Goal: Task Accomplishment & Management: Use online tool/utility

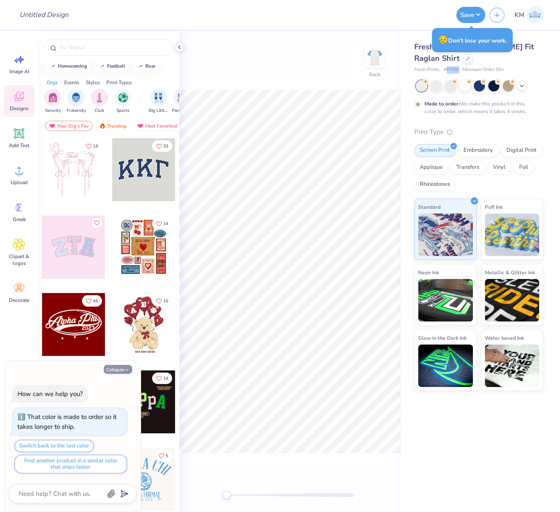
click at [119, 371] on button "Collapse" at bounding box center [118, 369] width 28 height 9
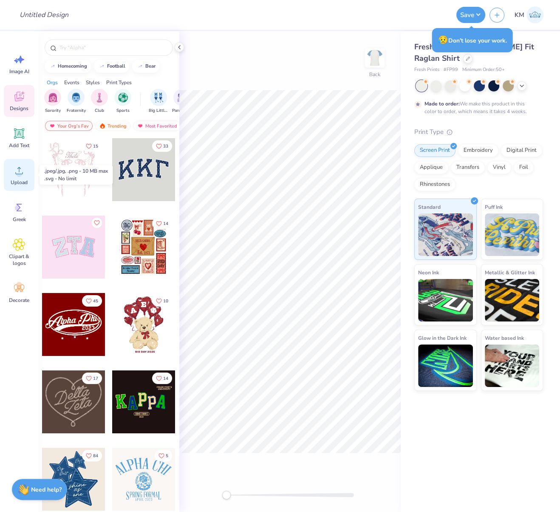
click at [21, 174] on icon at bounding box center [19, 170] width 13 height 13
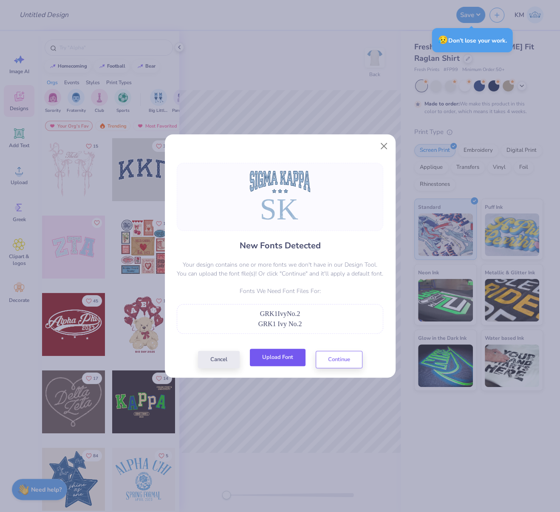
click at [282, 354] on button "Upload Font" at bounding box center [278, 356] width 56 height 17
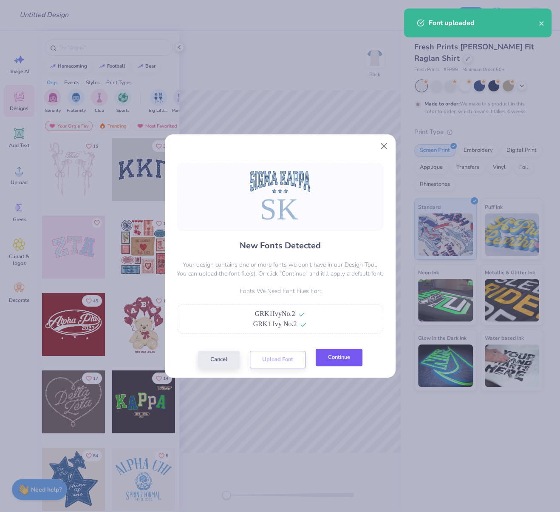
click at [336, 362] on button "Continue" at bounding box center [339, 356] width 47 height 17
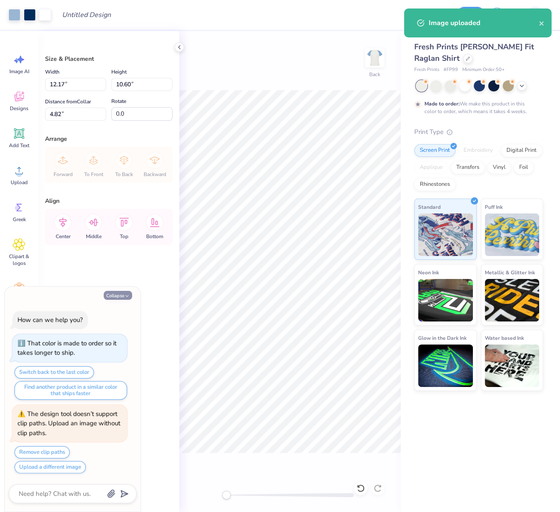
click at [119, 297] on button "Collapse" at bounding box center [118, 295] width 28 height 9
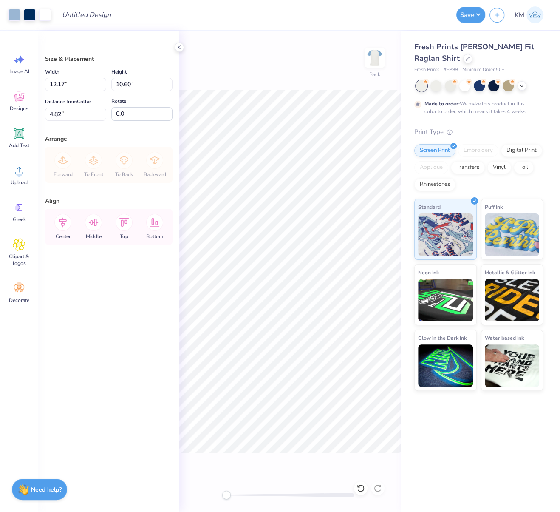
type textarea "x"
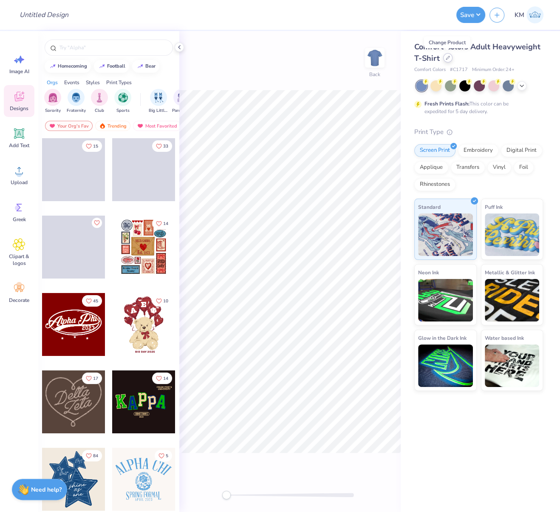
click at [447, 60] on div at bounding box center [447, 57] width 9 height 9
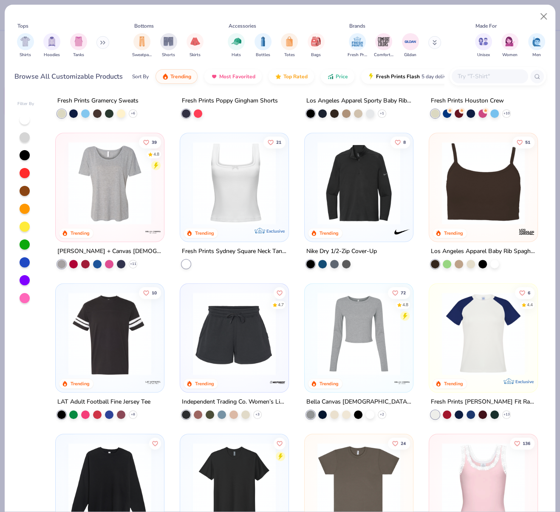
scroll to position [2837, 0]
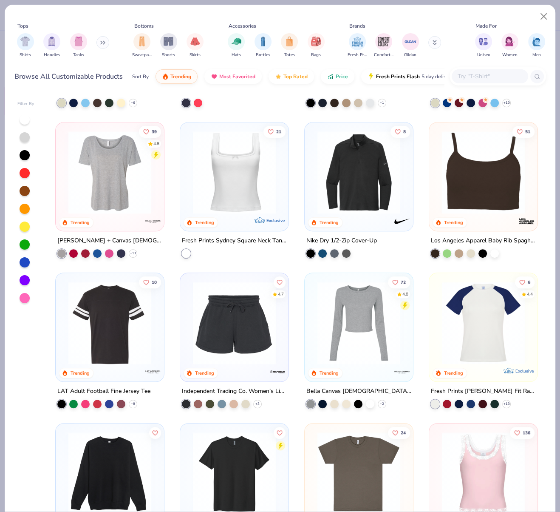
click at [459, 300] on img at bounding box center [483, 322] width 91 height 83
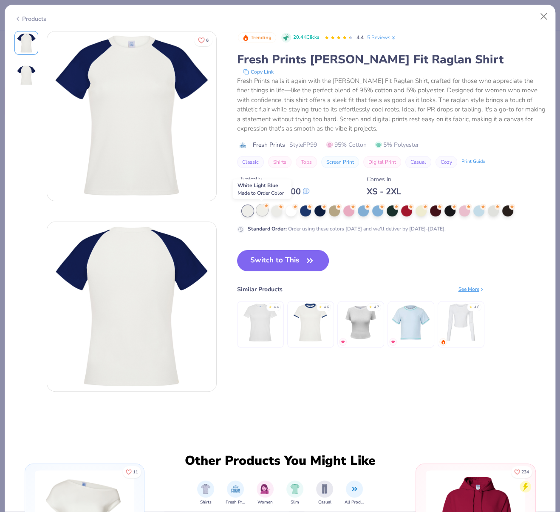
click at [262, 210] on div at bounding box center [262, 209] width 11 height 11
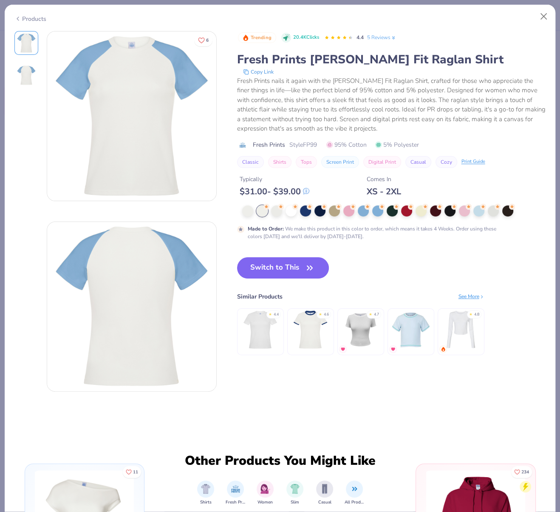
drag, startPoint x: 294, startPoint y: 267, endPoint x: 382, endPoint y: 452, distance: 205.1
click at [294, 267] on button "Switch to This" at bounding box center [283, 267] width 92 height 21
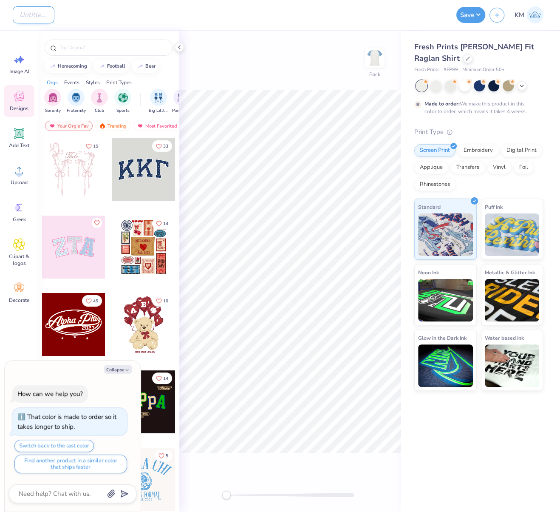
click at [54, 13] on input "Design Title" at bounding box center [34, 14] width 42 height 17
paste input "FPS240563"
type input "FPS240563"
type textarea "x"
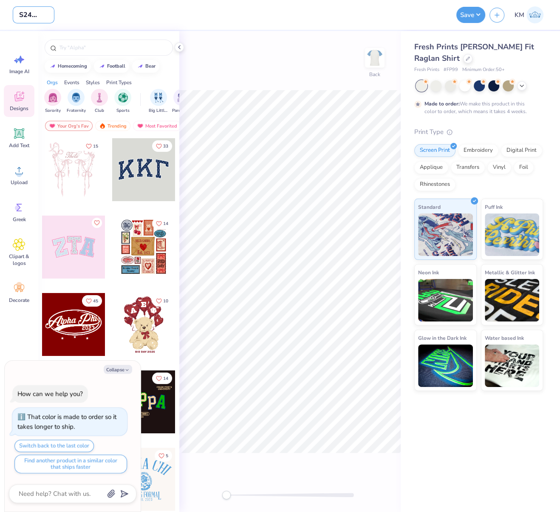
type input "FPS240563"
click at [239, 25] on div "Design Title FPS240563" at bounding box center [232, 15] width 439 height 30
click at [14, 174] on icon at bounding box center [19, 170] width 13 height 13
click at [11, 171] on div "Upload" at bounding box center [19, 175] width 31 height 32
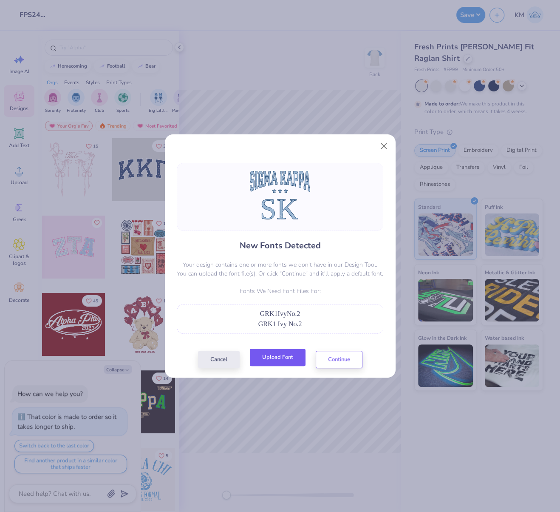
click at [292, 360] on button "Upload Font" at bounding box center [278, 356] width 56 height 17
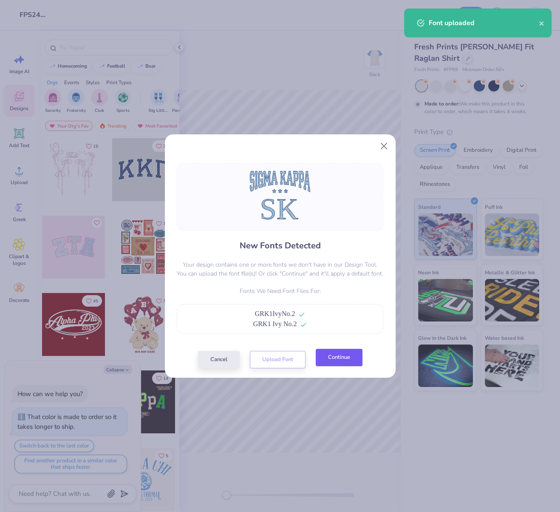
click at [328, 355] on button "Continue" at bounding box center [339, 356] width 47 height 17
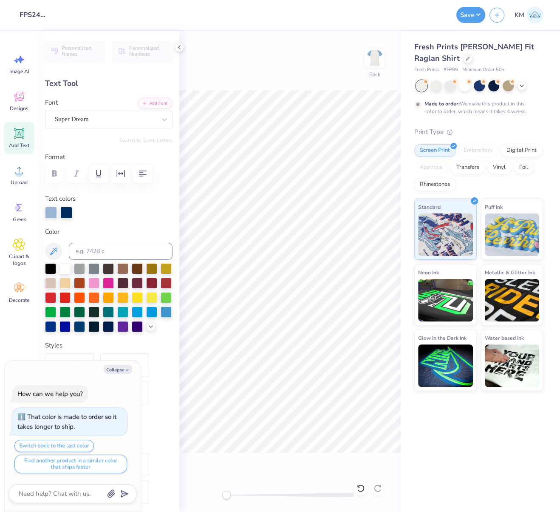
click at [89, 114] on div "Super Dream" at bounding box center [105, 119] width 103 height 13
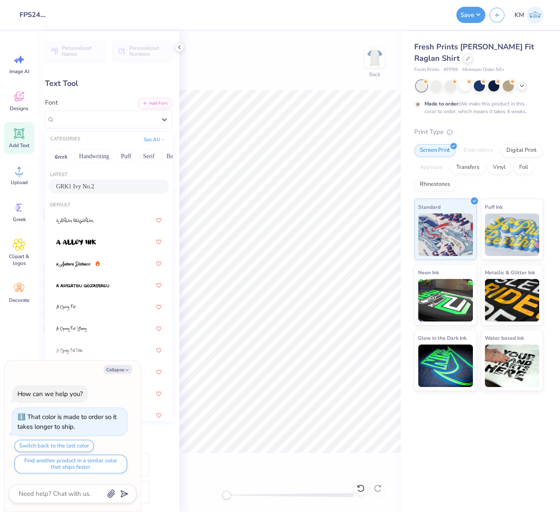
drag, startPoint x: 88, startPoint y: 184, endPoint x: 92, endPoint y: 188, distance: 6.3
click at [88, 184] on span "GRK1 Ivy No.2" at bounding box center [75, 186] width 38 height 9
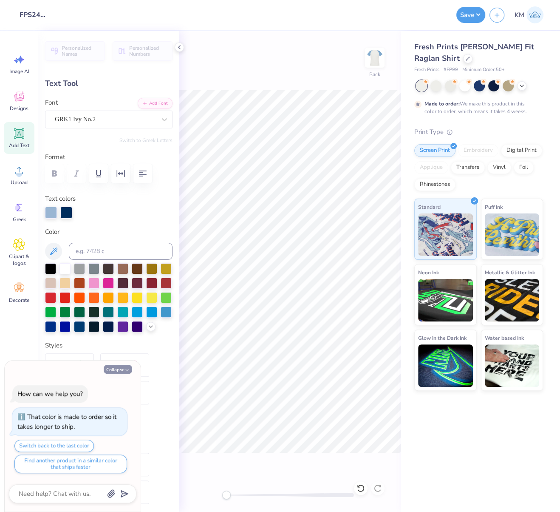
click at [111, 369] on button "Collapse" at bounding box center [118, 369] width 28 height 9
type textarea "x"
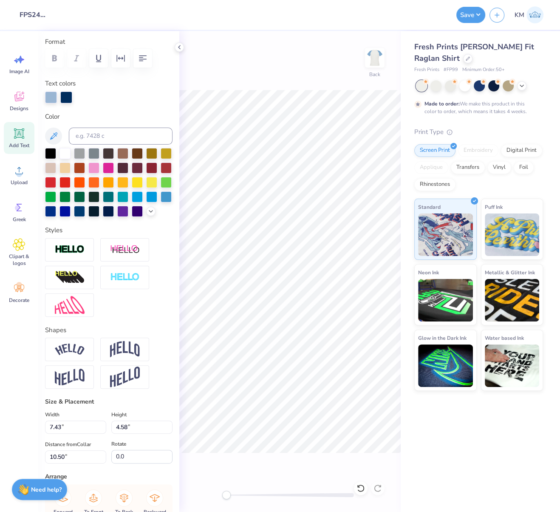
scroll to position [217, 0]
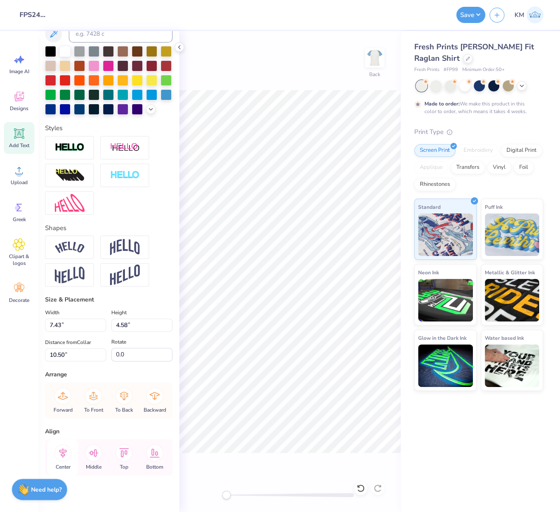
click at [66, 461] on icon at bounding box center [62, 452] width 17 height 17
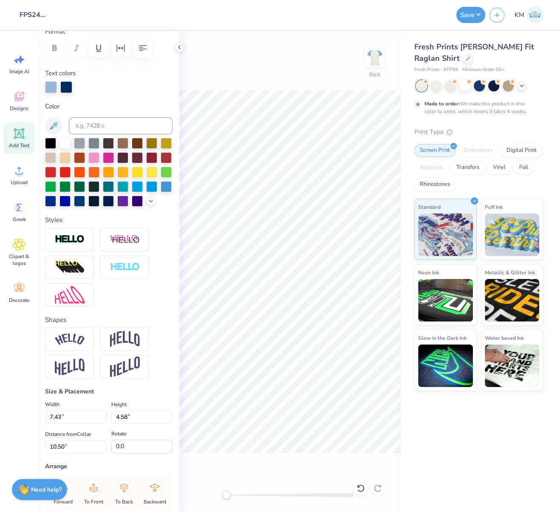
scroll to position [122, 0]
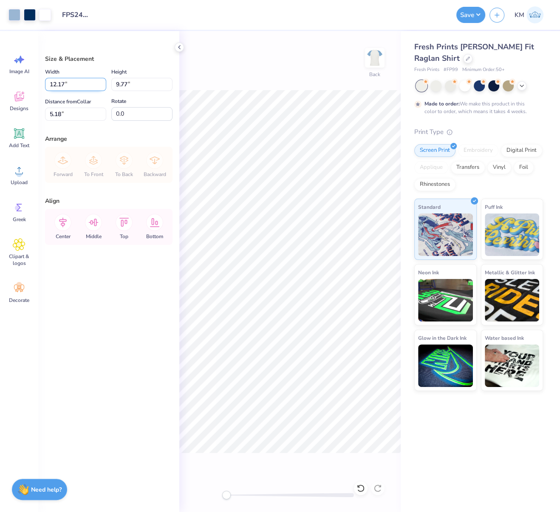
drag, startPoint x: 66, startPoint y: 87, endPoint x: 46, endPoint y: 79, distance: 21.8
click at [47, 81] on input "12.17" at bounding box center [75, 84] width 61 height 13
type input "8.00"
type input "6.42"
click at [63, 220] on icon at bounding box center [63, 223] width 8 height 10
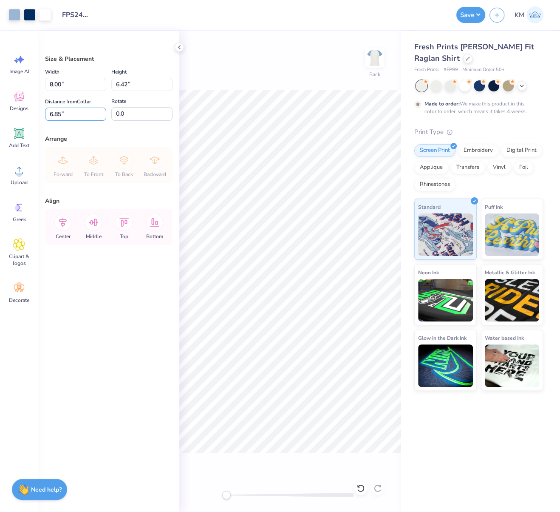
drag, startPoint x: 57, startPoint y: 113, endPoint x: 42, endPoint y: 114, distance: 14.9
click at [48, 113] on input "6.85" at bounding box center [75, 114] width 61 height 13
type input "2.50"
click at [64, 220] on icon at bounding box center [63, 223] width 8 height 10
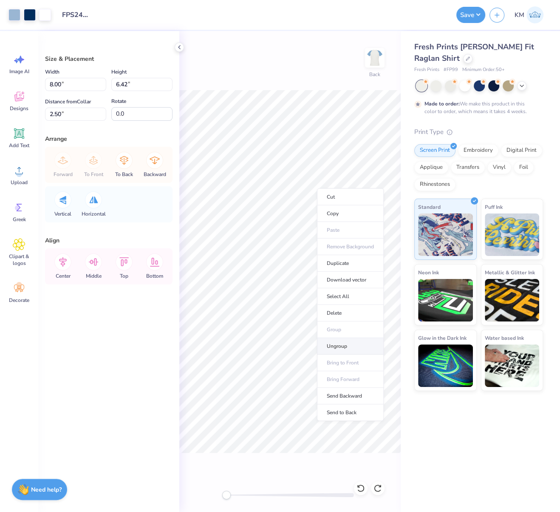
click at [342, 345] on li "Ungroup" at bounding box center [350, 346] width 67 height 17
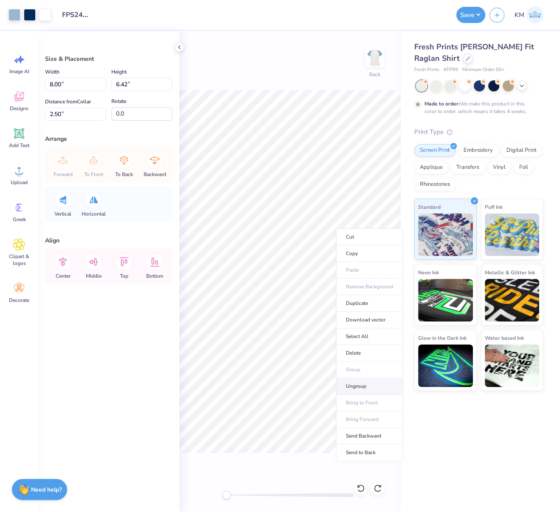
click at [356, 384] on li "Ungroup" at bounding box center [369, 386] width 67 height 17
type input "2.81"
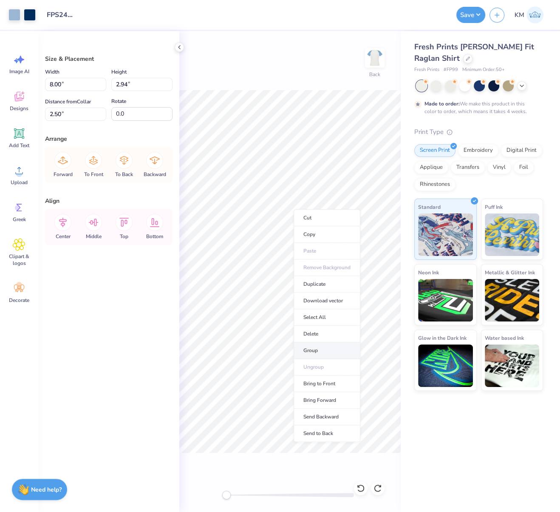
click at [313, 348] on li "Group" at bounding box center [327, 350] width 67 height 17
type input "6.42"
type input "9.36"
click at [62, 221] on icon at bounding box center [63, 223] width 8 height 10
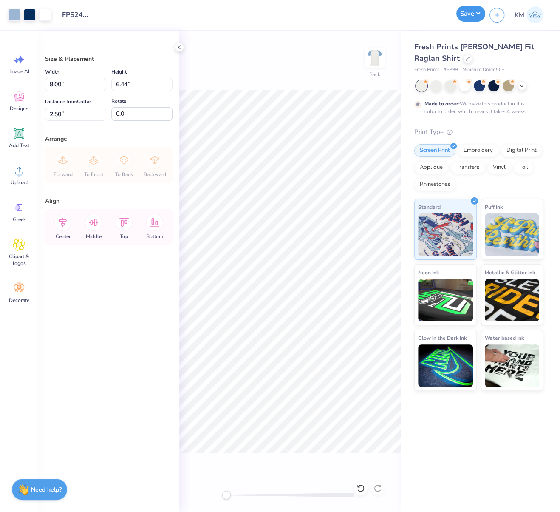
click at [478, 15] on button "Save" at bounding box center [470, 14] width 29 height 16
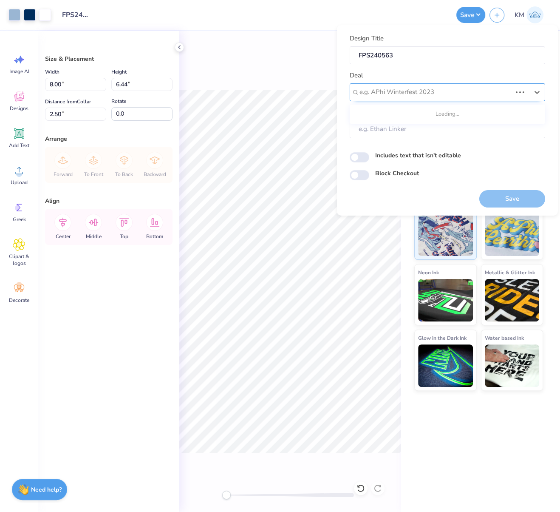
click at [386, 91] on div at bounding box center [436, 91] width 152 height 11
click at [397, 112] on div "Design Tool Gallery" at bounding box center [447, 115] width 189 height 14
type input "design tool gall"
type input "Design Tool Gallery User"
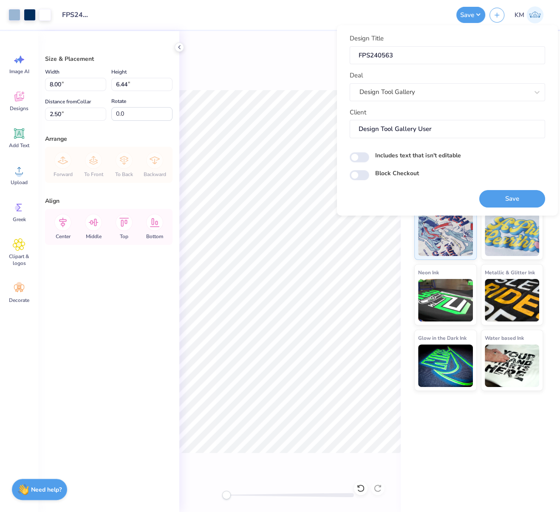
click at [437, 156] on label "Includes text that isn't editable" at bounding box center [418, 154] width 86 height 9
click at [369, 156] on input "Includes text that isn't editable" at bounding box center [360, 157] width 20 height 10
checkbox input "true"
click at [513, 196] on button "Save" at bounding box center [512, 198] width 66 height 17
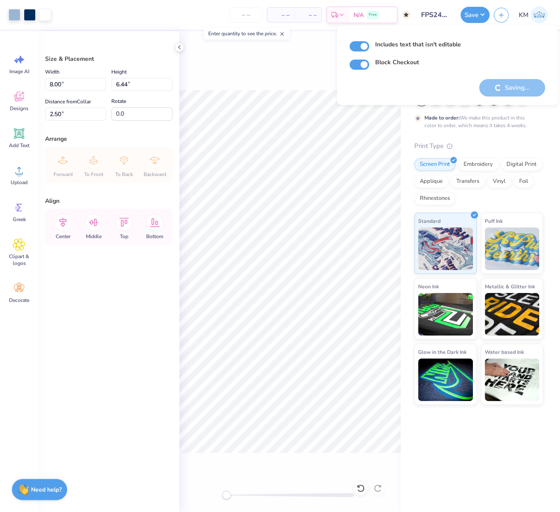
checkbox input "true"
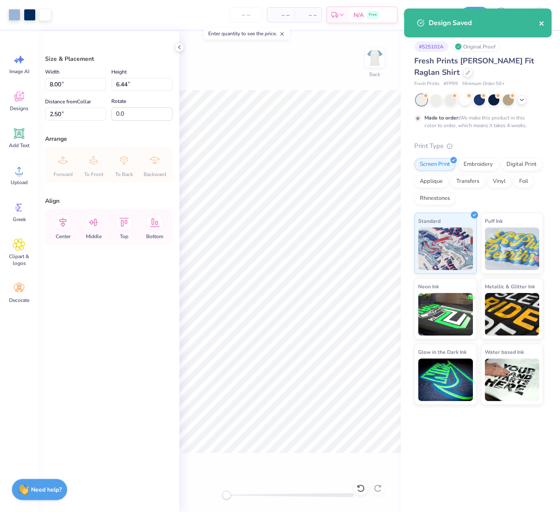
click at [543, 25] on icon "close" at bounding box center [541, 23] width 4 height 4
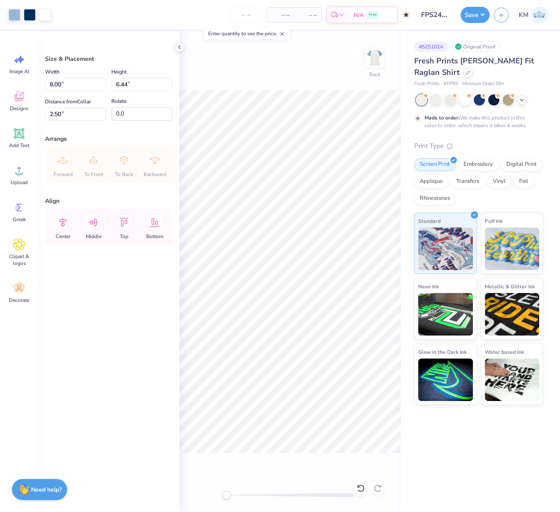
click at [483, 16] on div "Design Saved" at bounding box center [477, 26] width 151 height 39
click at [483, 13] on button "Save" at bounding box center [475, 14] width 29 height 16
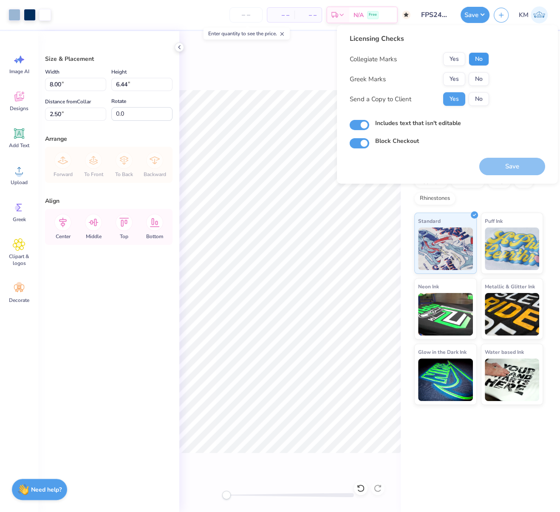
click at [479, 59] on button "No" at bounding box center [479, 59] width 20 height 14
click at [460, 77] on button "Yes" at bounding box center [454, 79] width 22 height 14
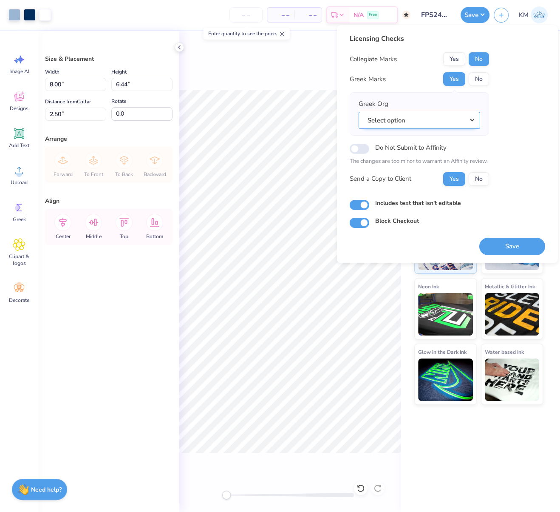
click at [472, 120] on button "Select option" at bounding box center [420, 119] width 122 height 17
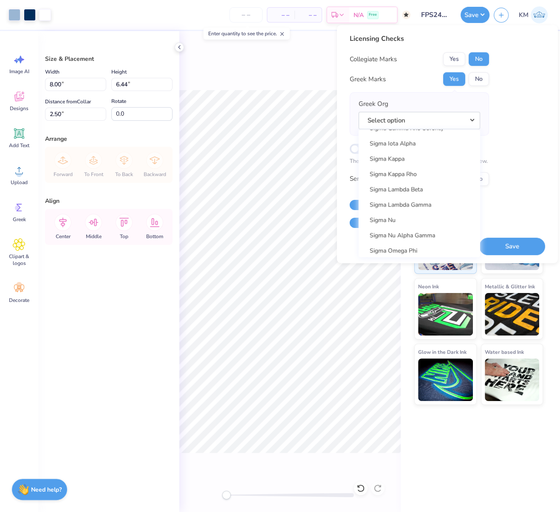
scroll to position [5523, 0]
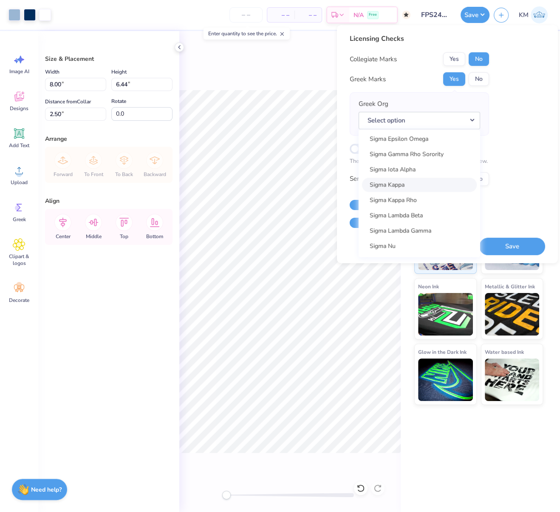
click at [384, 182] on link "Sigma Kappa" at bounding box center [419, 185] width 115 height 14
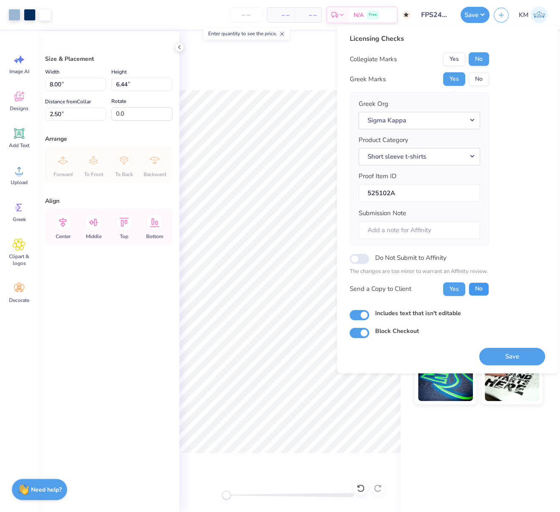
click at [480, 289] on button "No" at bounding box center [479, 289] width 20 height 14
click at [509, 354] on button "Save" at bounding box center [512, 355] width 66 height 17
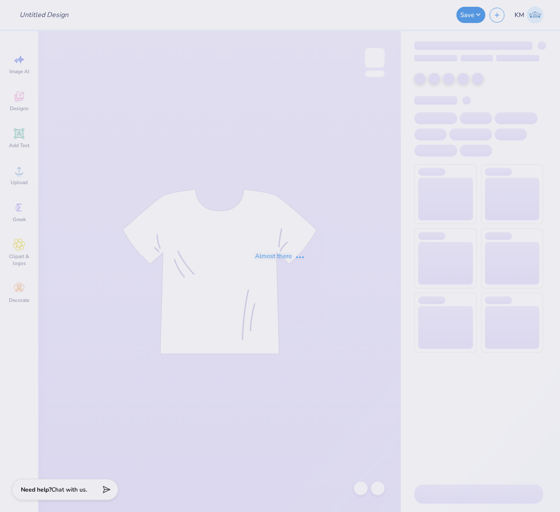
type input "FPS240579"
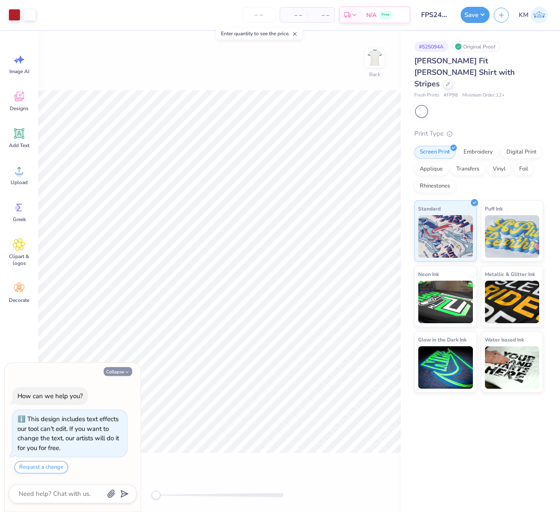
click at [125, 372] on icon "button" at bounding box center [127, 371] width 5 height 5
type textarea "x"
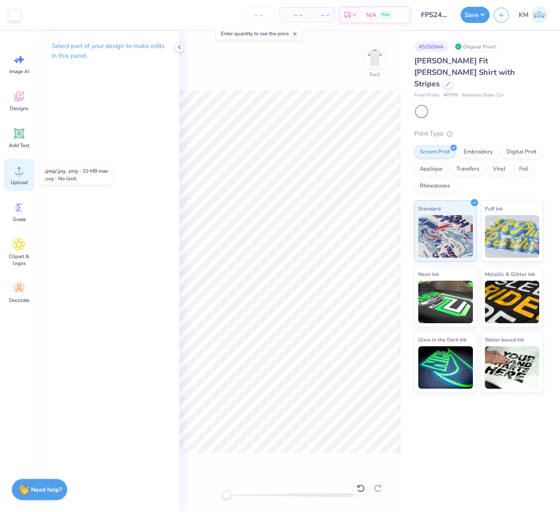
click at [18, 173] on circle at bounding box center [19, 174] width 6 height 6
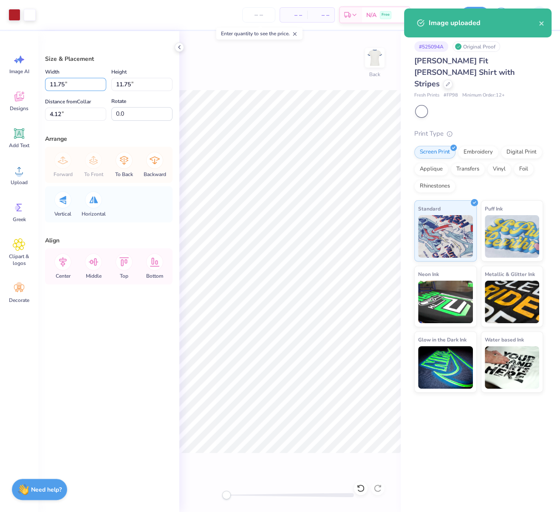
drag, startPoint x: 64, startPoint y: 84, endPoint x: 44, endPoint y: 83, distance: 19.6
click at [45, 83] on input "11.75" at bounding box center [75, 84] width 61 height 13
type input "5.00"
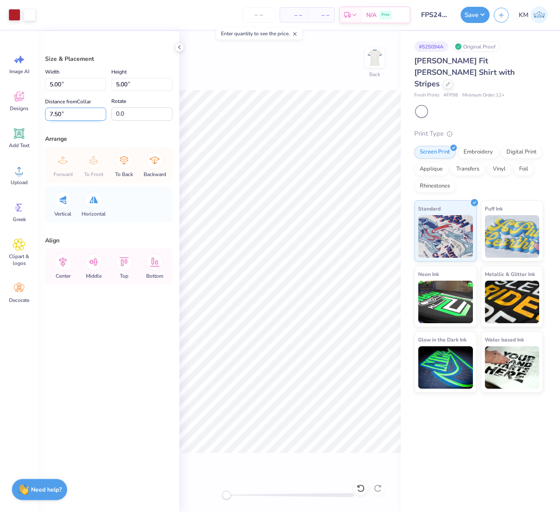
drag, startPoint x: 60, startPoint y: 114, endPoint x: 47, endPoint y: 114, distance: 13.2
click at [51, 113] on input "7.50" at bounding box center [75, 114] width 61 height 13
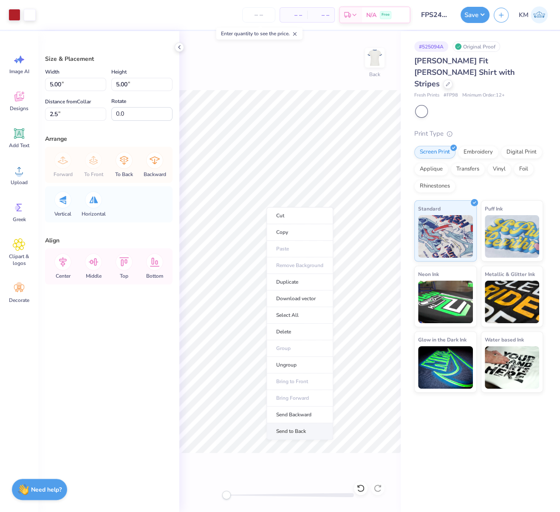
click at [296, 425] on li "Send to Back" at bounding box center [299, 431] width 67 height 17
type input "2.50"
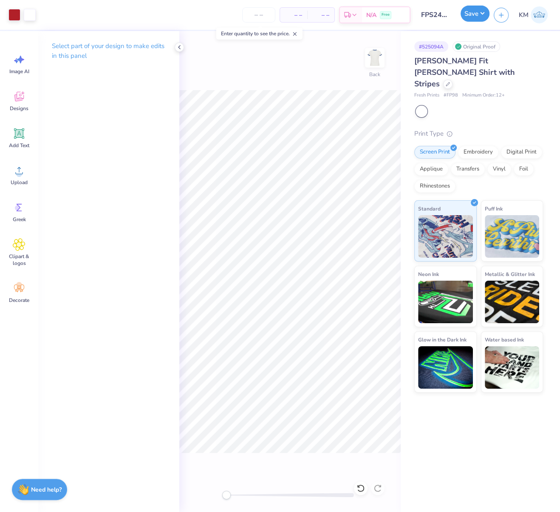
click at [481, 13] on button "Save" at bounding box center [475, 14] width 29 height 16
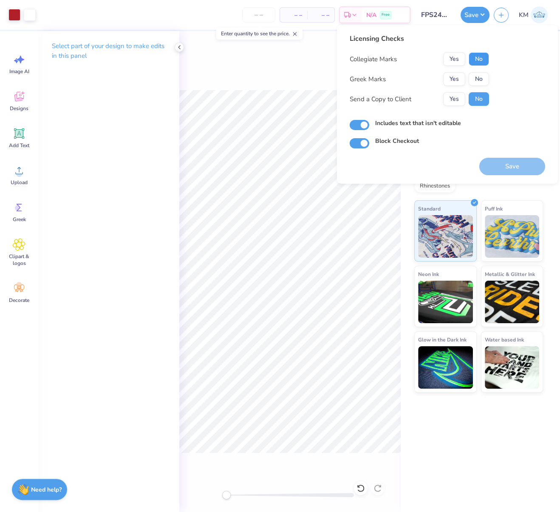
click at [478, 61] on button "No" at bounding box center [479, 59] width 20 height 14
click at [459, 78] on button "Yes" at bounding box center [454, 79] width 22 height 14
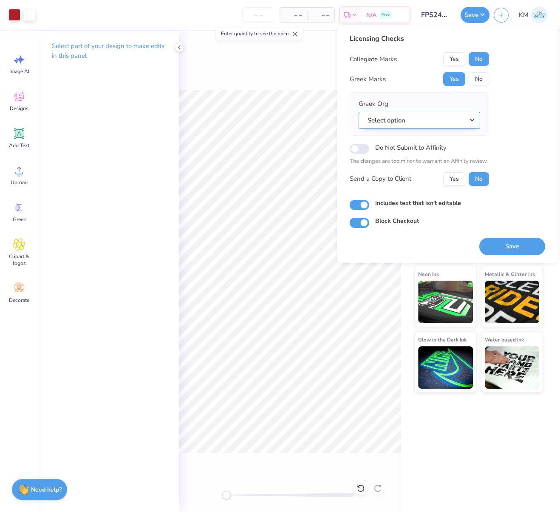
click at [473, 118] on button "Select option" at bounding box center [420, 119] width 122 height 17
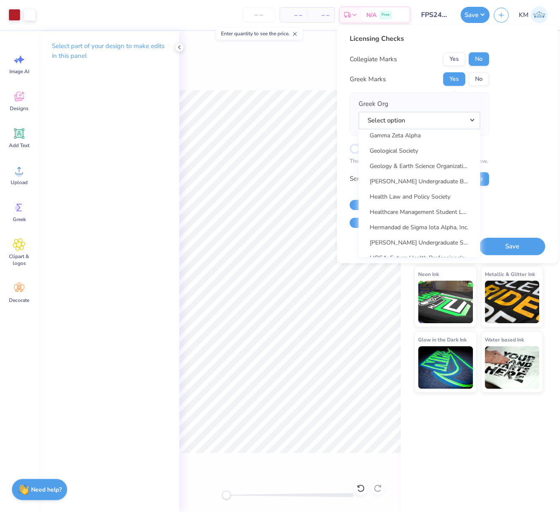
scroll to position [2643, 0]
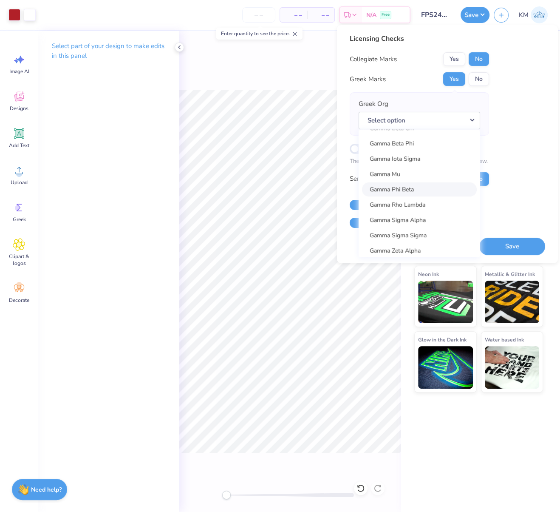
click at [419, 189] on link "Gamma Phi Beta" at bounding box center [419, 189] width 115 height 14
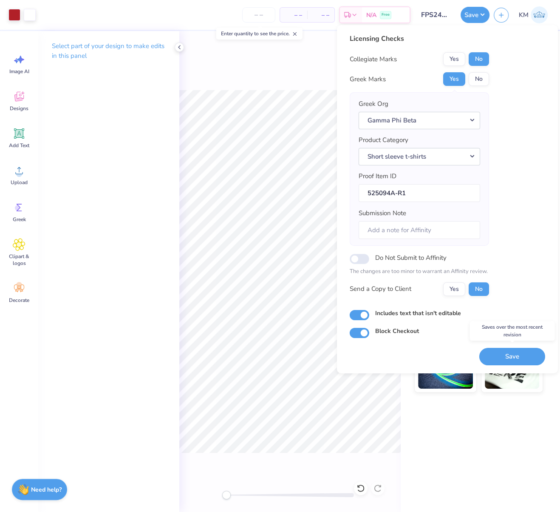
click at [522, 358] on button "Save" at bounding box center [512, 355] width 66 height 17
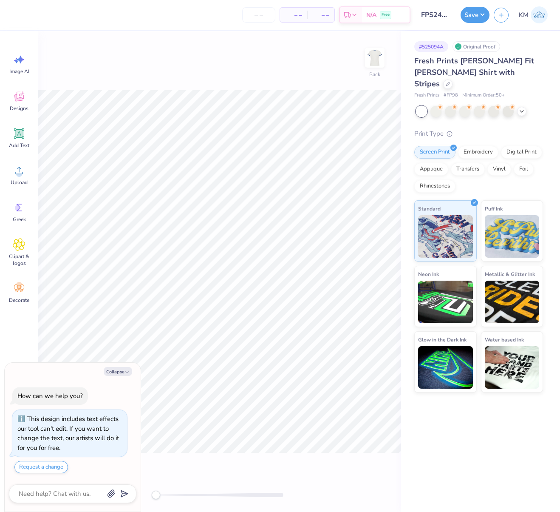
type textarea "x"
